Goal: Information Seeking & Learning: Learn about a topic

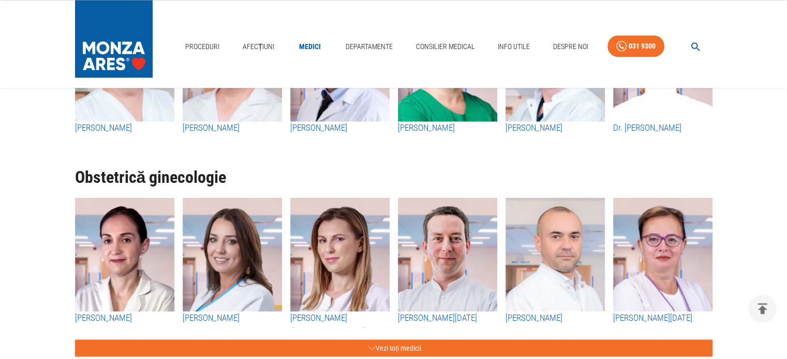
scroll to position [1711, 0]
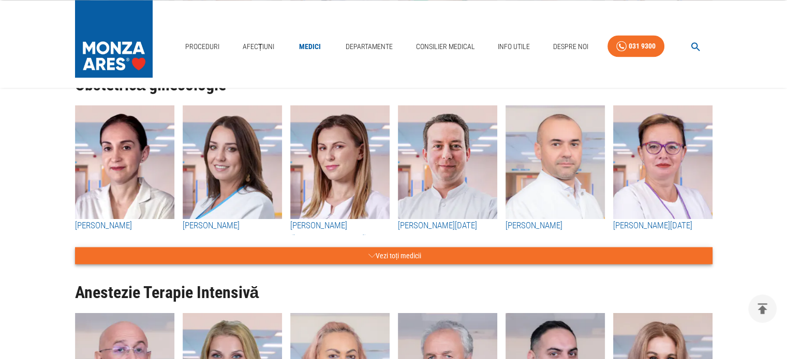
click at [408, 252] on button "Vezi toți medicii" at bounding box center [393, 255] width 637 height 17
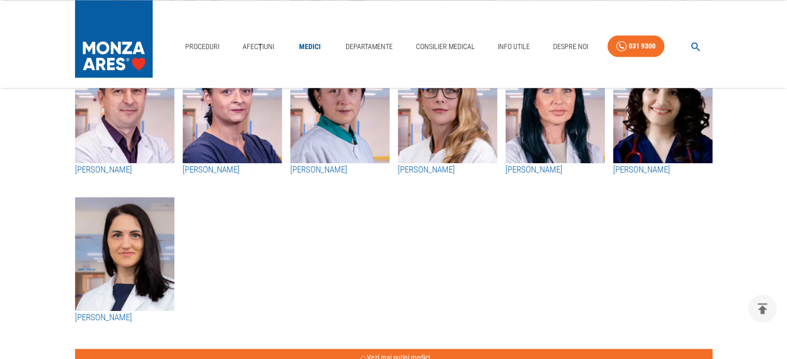
scroll to position [1918, 0]
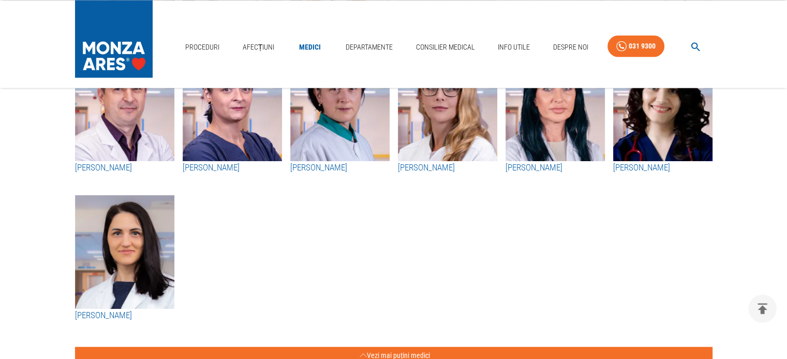
click at [646, 167] on h3 "[PERSON_NAME]" at bounding box center [662, 167] width 99 height 13
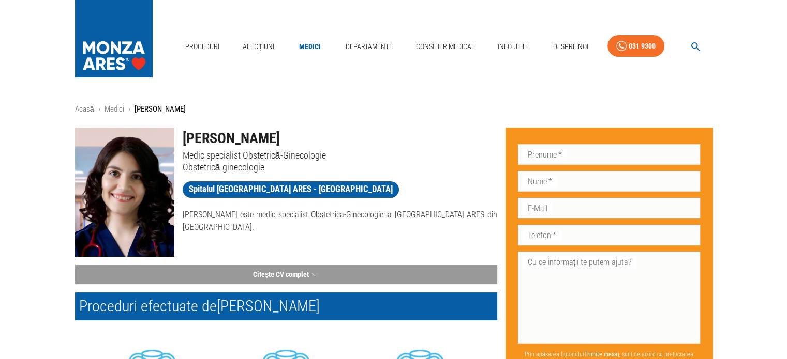
drag, startPoint x: 348, startPoint y: 134, endPoint x: 185, endPoint y: 130, distance: 163.0
click at [185, 130] on h1 "[PERSON_NAME]" at bounding box center [340, 139] width 314 height 22
copy h1 "[PERSON_NAME]"
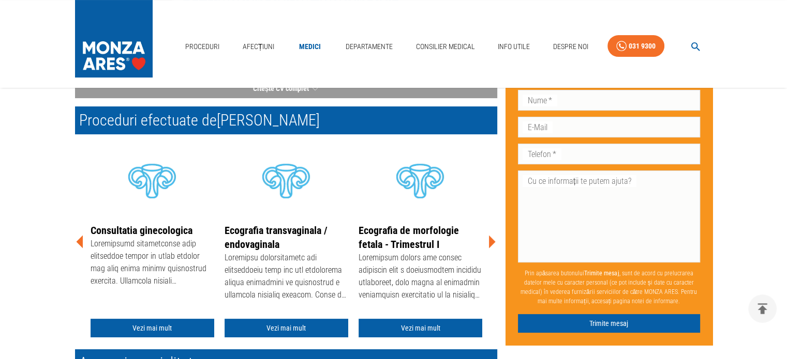
scroll to position [103, 0]
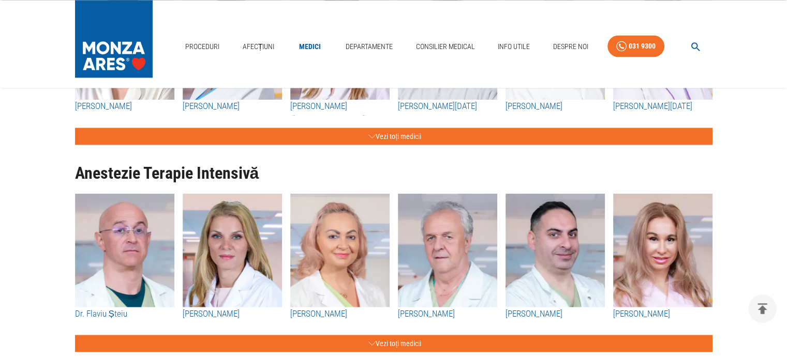
scroll to position [1659, 0]
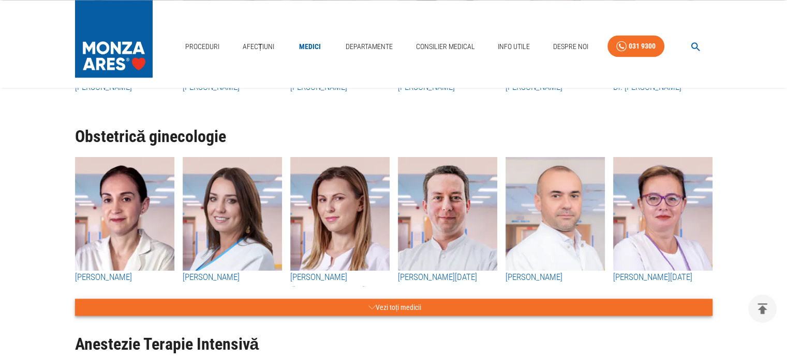
click at [398, 310] on button "Vezi toți medicii" at bounding box center [393, 307] width 637 height 17
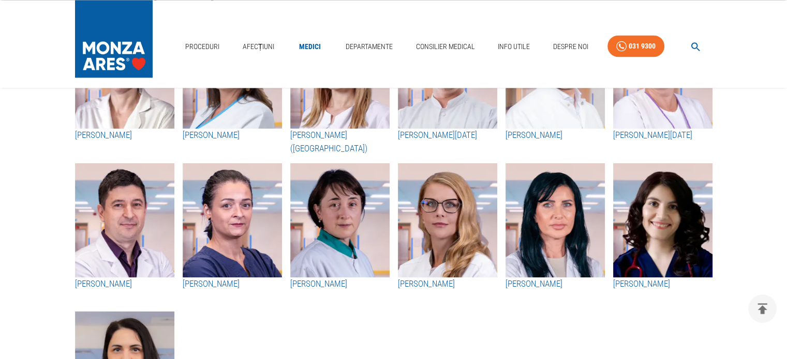
scroll to position [1814, 0]
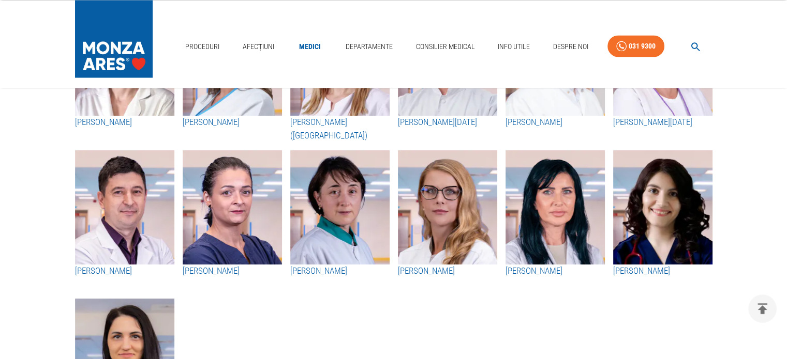
click at [552, 248] on img "button" at bounding box center [554, 207] width 99 height 114
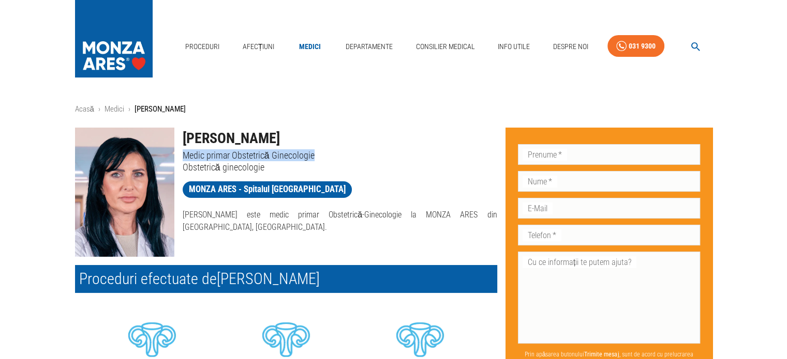
drag, startPoint x: 185, startPoint y: 152, endPoint x: 312, endPoint y: 157, distance: 126.8
click at [312, 157] on p "Medic primar Obstetrică Ginecologie" at bounding box center [340, 155] width 314 height 12
copy p "Medic primar Obstetrică Ginecologie"
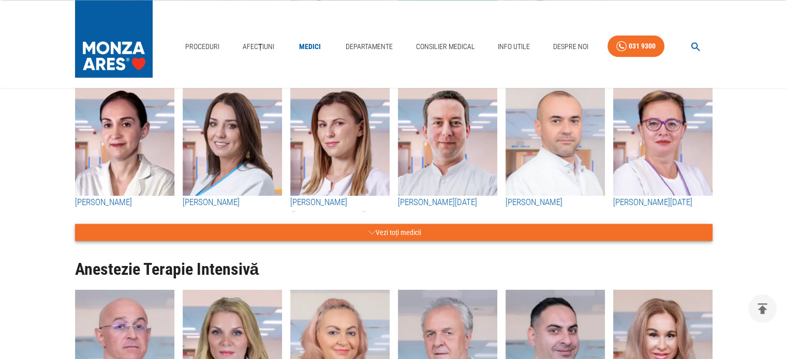
scroll to position [1711, 0]
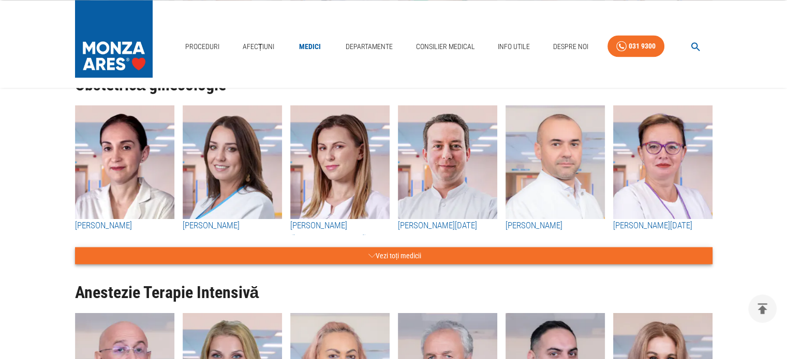
click at [396, 253] on button "Vezi toți medicii" at bounding box center [393, 255] width 637 height 17
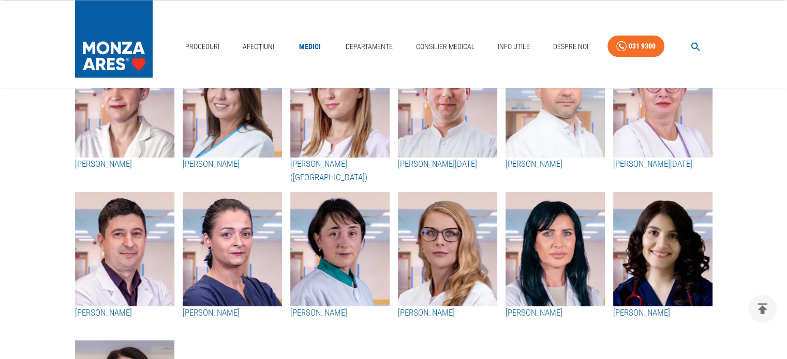
scroll to position [1866, 0]
